Goal: Navigation & Orientation: Find specific page/section

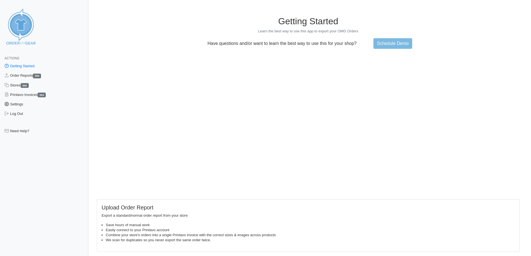
click at [19, 107] on link "Settings" at bounding box center [44, 104] width 88 height 9
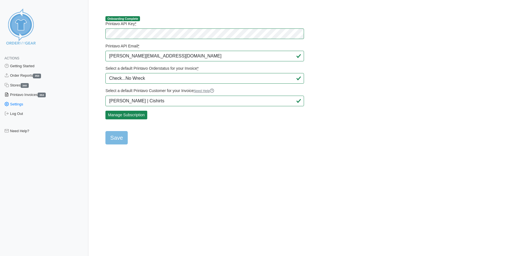
click at [19, 95] on link "Printavo Invoices 353" at bounding box center [44, 94] width 88 height 9
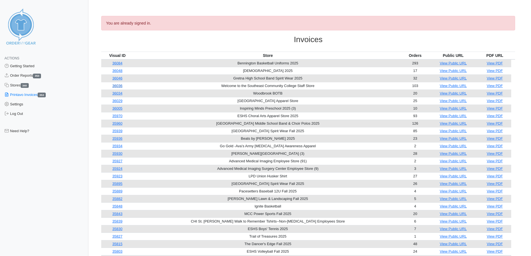
click at [123, 86] on link "36036" at bounding box center [117, 86] width 10 height 4
click at [19, 85] on link "Stores 340" at bounding box center [44, 85] width 88 height 9
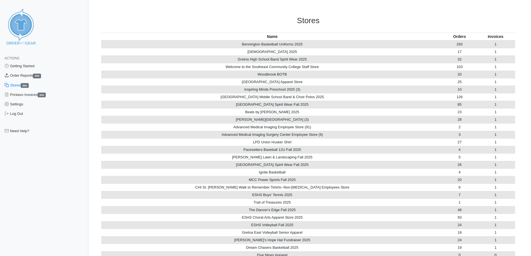
click at [25, 76] on link "Order Reports 353" at bounding box center [44, 75] width 88 height 9
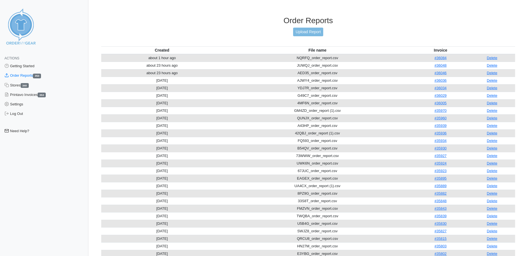
click at [24, 132] on link "Need Help?" at bounding box center [44, 130] width 88 height 9
click at [32, 67] on link "Getting Started" at bounding box center [44, 65] width 88 height 9
